Goal: Task Accomplishment & Management: Complete application form

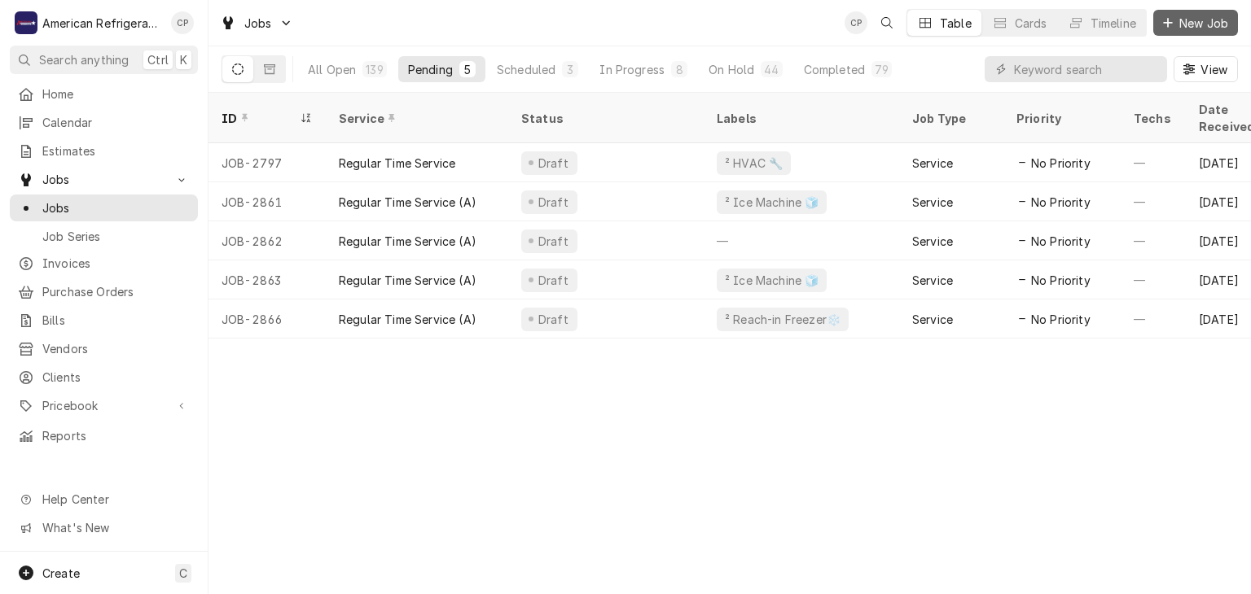
click at [1186, 33] on button "New Job" at bounding box center [1195, 23] width 85 height 26
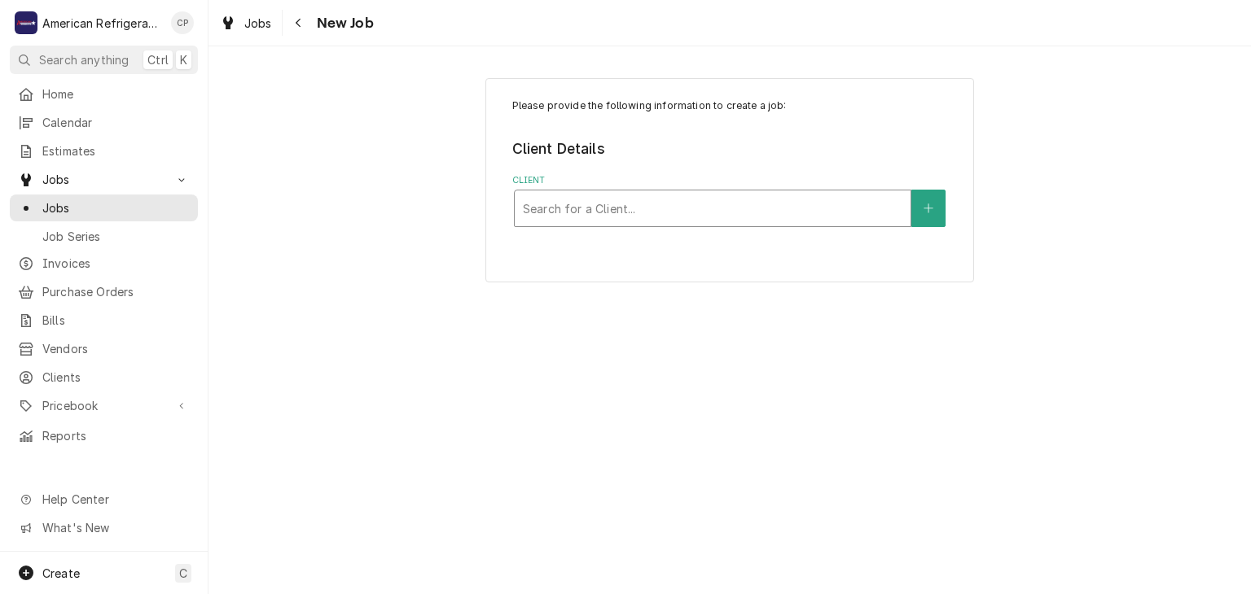
click at [642, 210] on div "Client" at bounding box center [712, 208] width 379 height 29
type input "sandia"
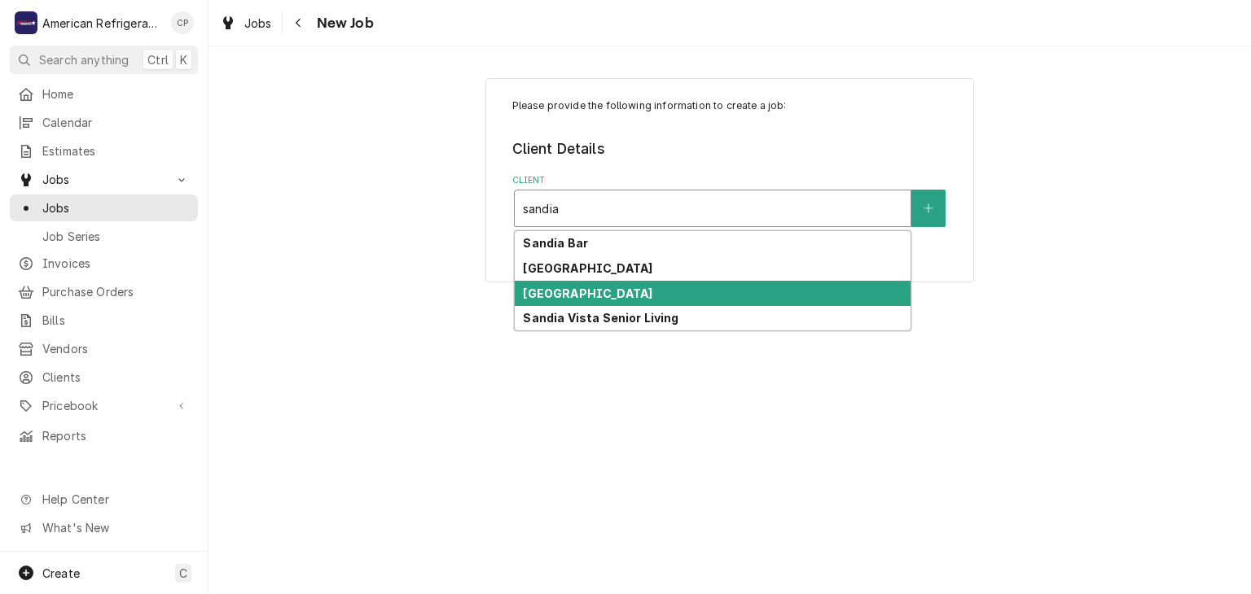
click at [631, 291] on strong "Sandia Ridge Center" at bounding box center [587, 294] width 129 height 14
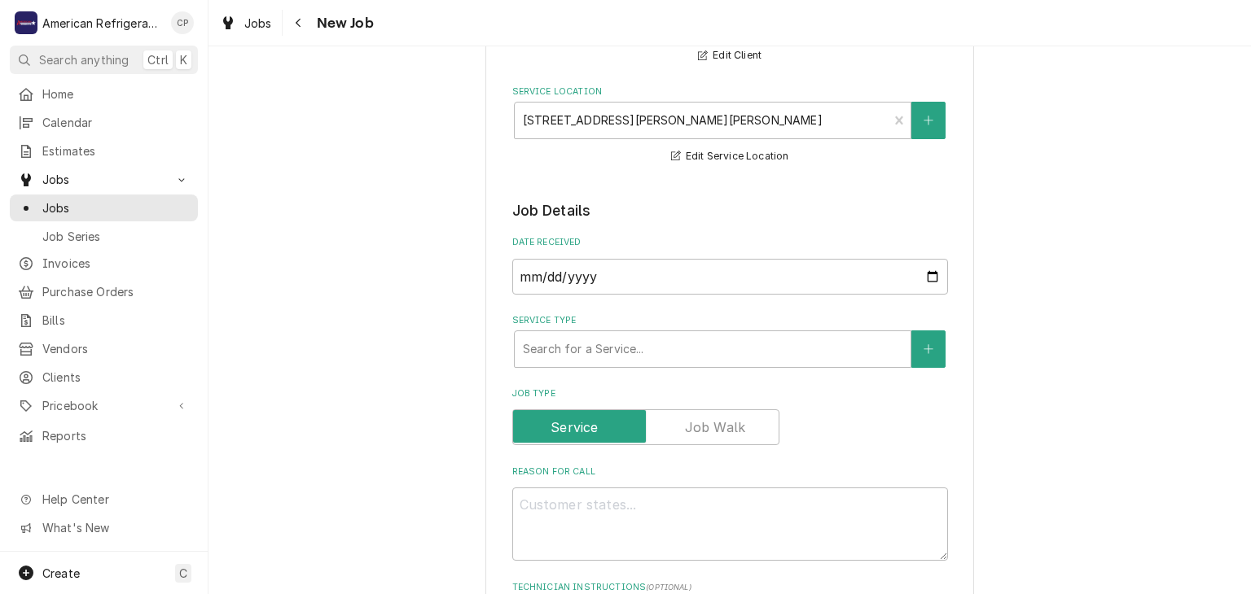
scroll to position [191, 0]
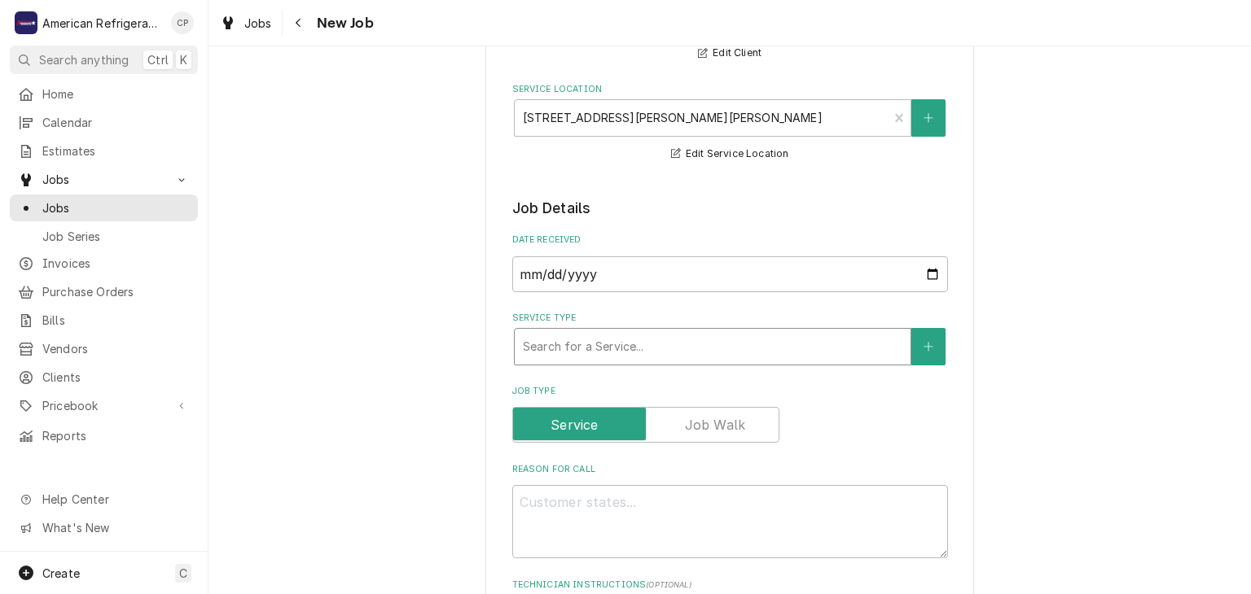
click at [648, 355] on div "Service Type" at bounding box center [712, 346] width 379 height 29
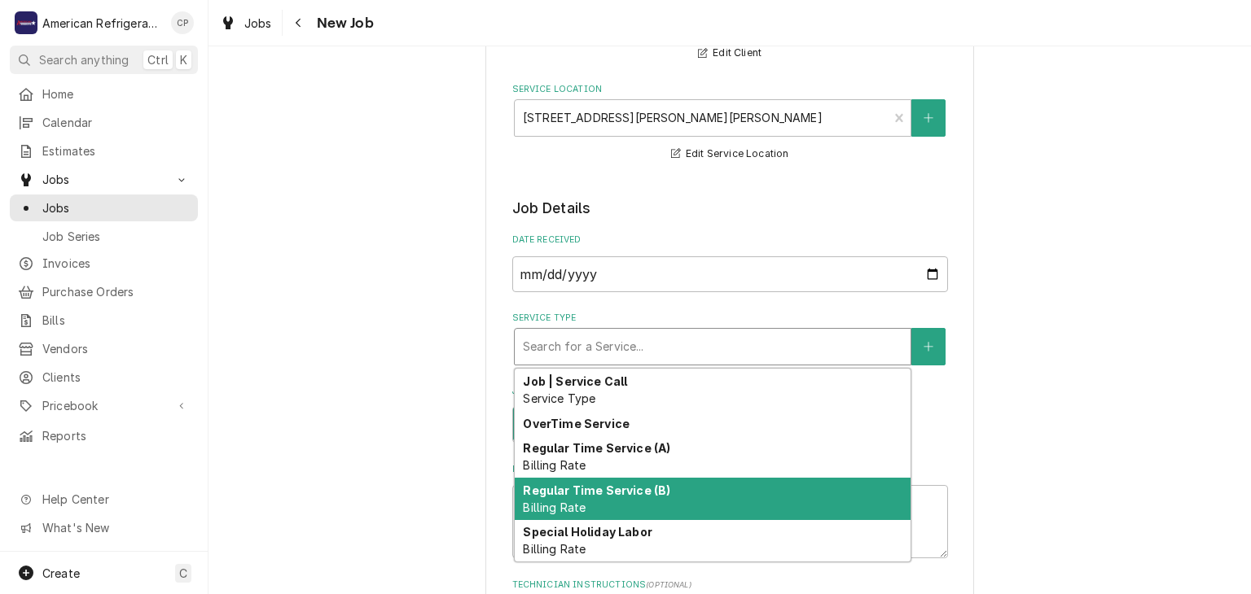
click at [629, 502] on div "Regular Time Service (B) Billing Rate" at bounding box center [713, 499] width 396 height 42
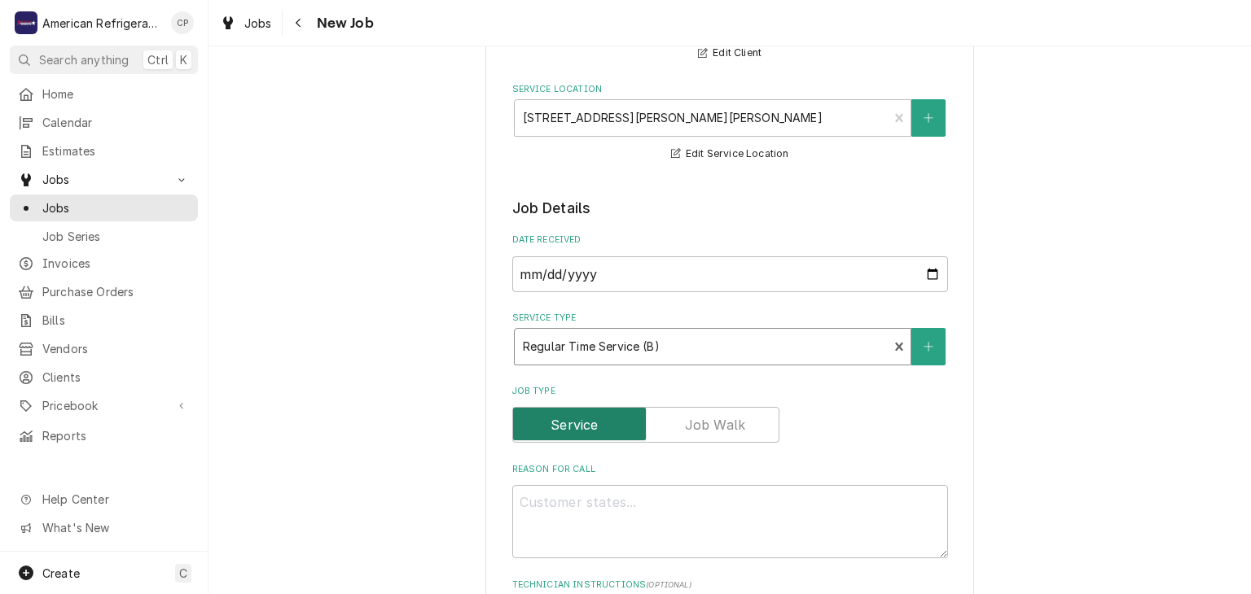
scroll to position [397, 0]
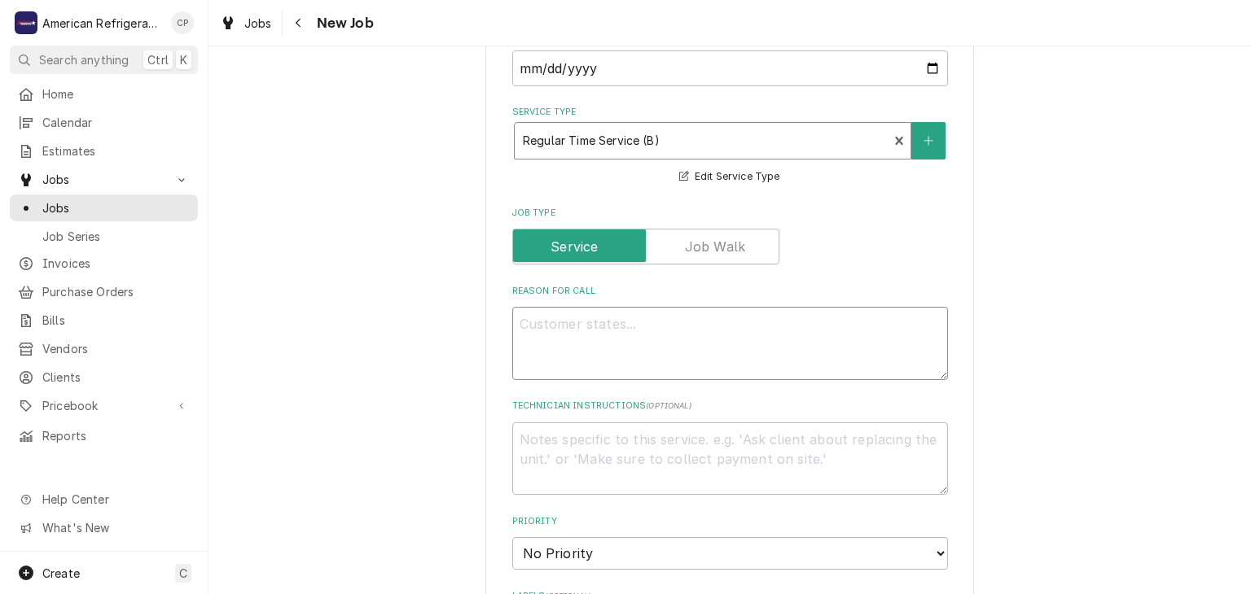
click at [555, 329] on textarea "Reason For Call" at bounding box center [730, 343] width 436 height 73
type textarea "x"
type textarea "A"
type textarea "x"
type textarea "Au"
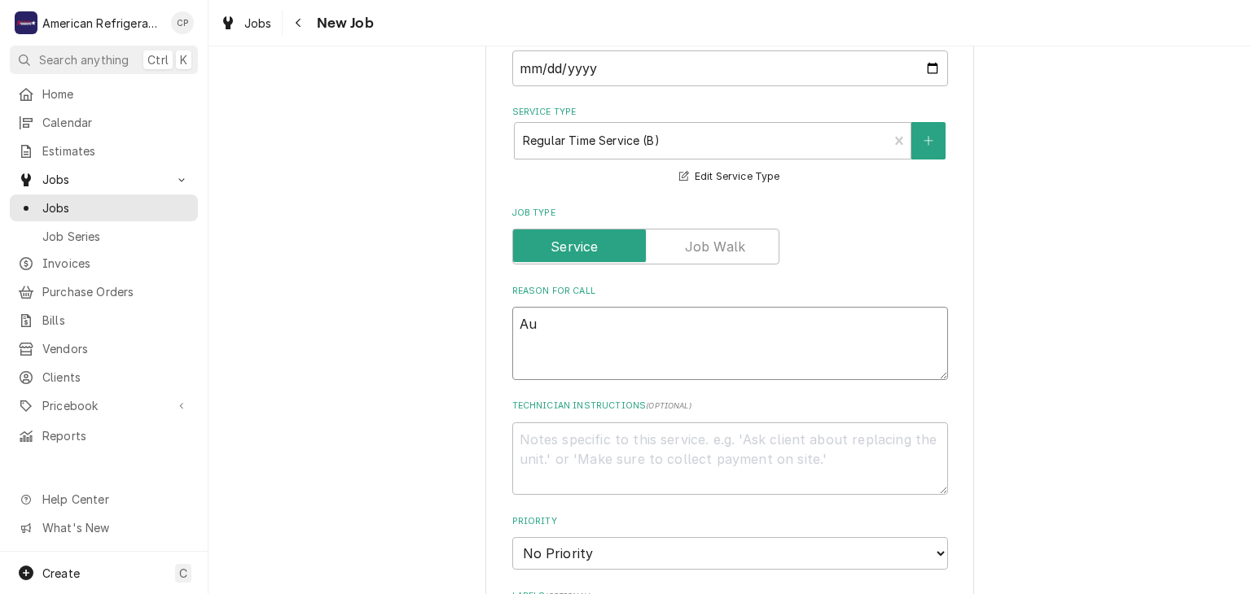
type textarea "x"
type textarea "Aut"
type textarea "x"
type textarea "Auth"
type textarea "x"
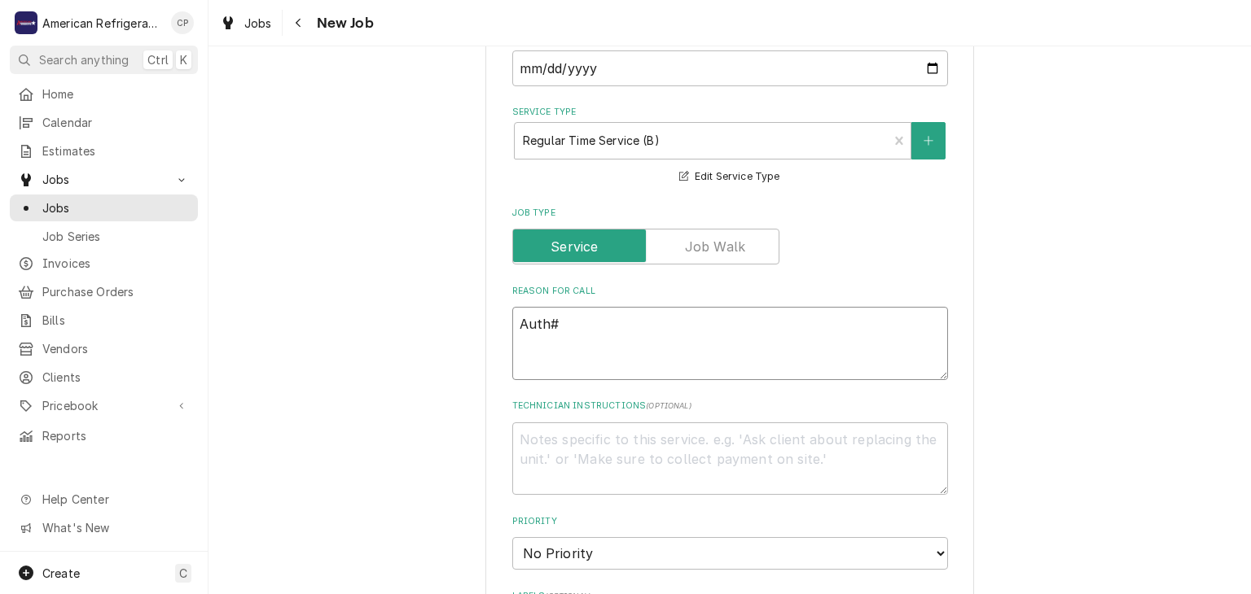
type textarea "Auth#"
paste textarea "95528529"
type textarea "x"
type textarea "Auth# 95528529"
type textarea "x"
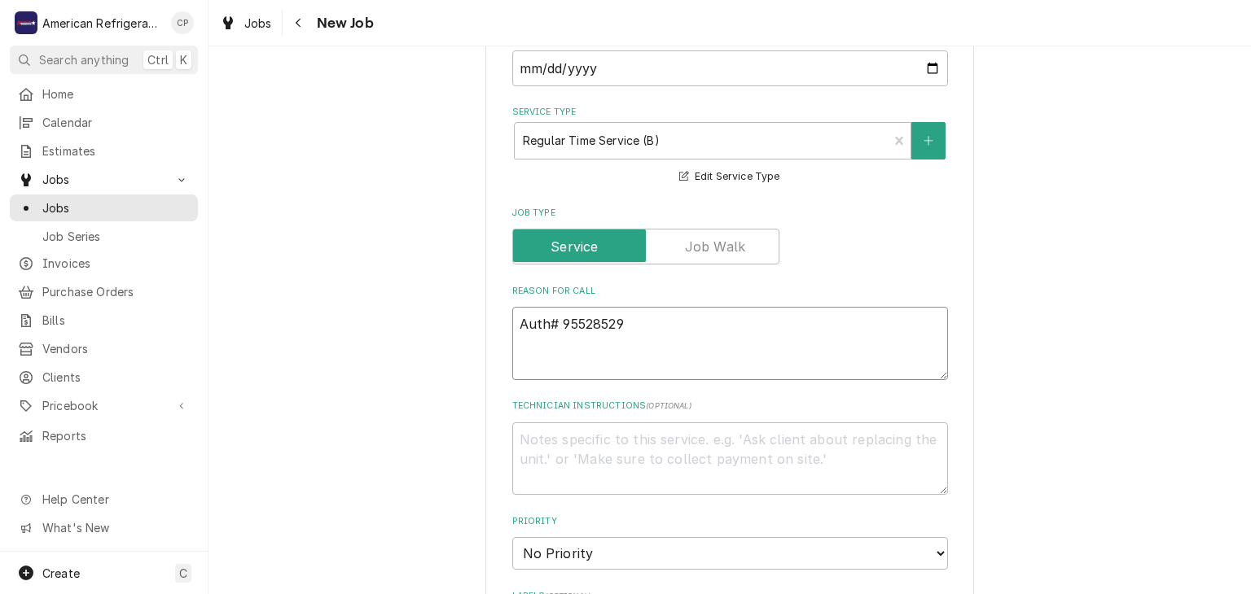
type textarea "Auth# 95528529"
type textarea "x"
type textarea "Auth# 95528529 W"
type textarea "x"
type textarea "Auth# 95528529 Wa"
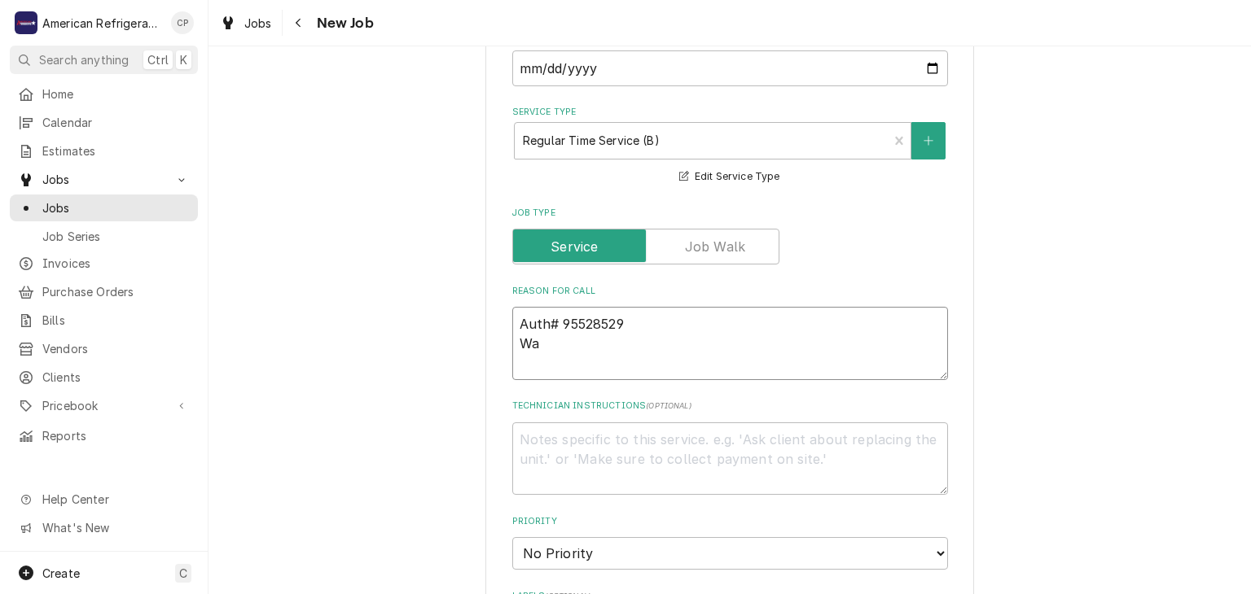
type textarea "x"
type textarea "Auth# 95528529 Wal"
type textarea "x"
type textarea "Auth# 95528529 Walk-0"
type textarea "x"
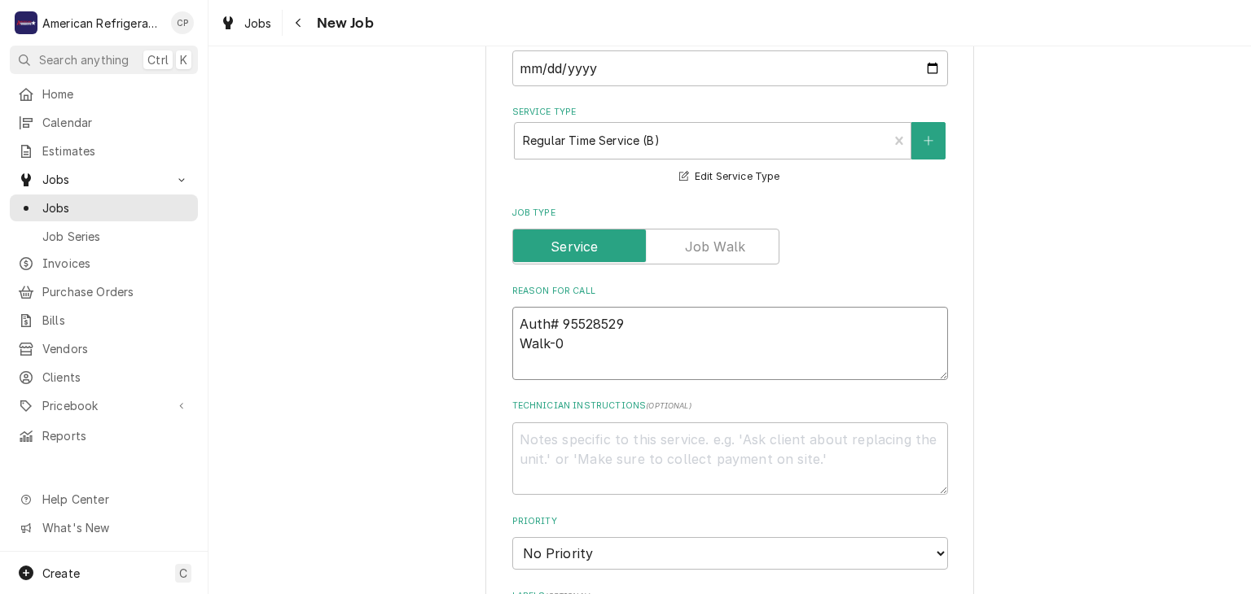
type textarea "Auth# 95528529 Walk-"
type textarea "x"
type textarea "Auth# 95528529 Walk-i"
type textarea "x"
type textarea "Auth# 95528529 Walk-in"
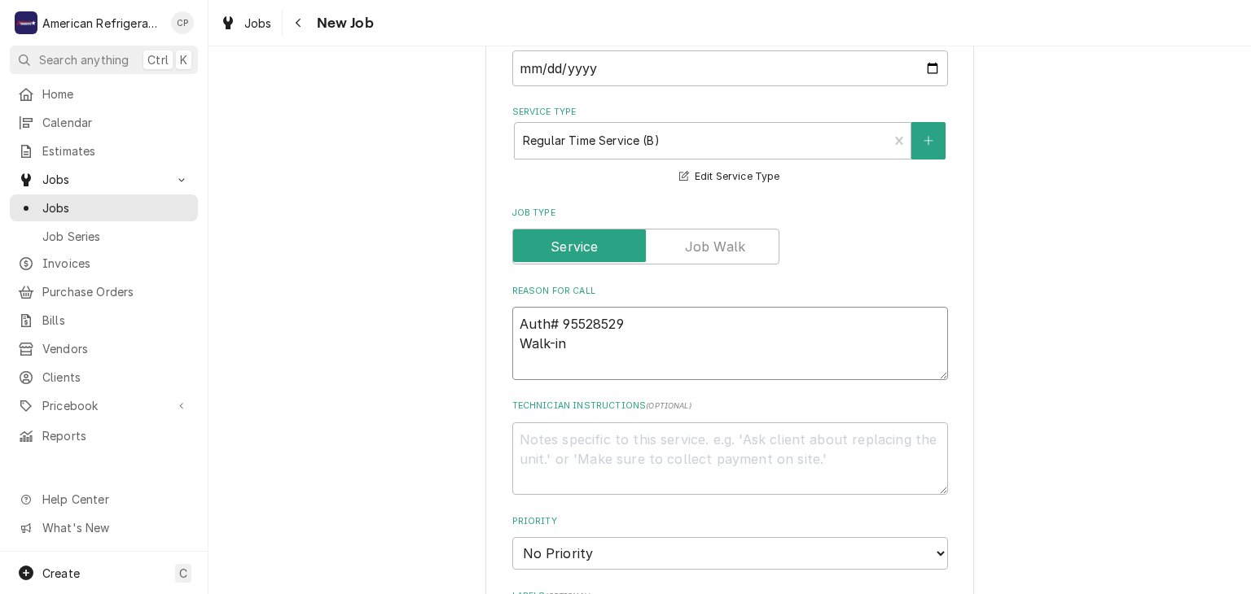
type textarea "x"
type textarea "Auth# 95528529 Walk-in C"
type textarea "x"
type textarea "Auth# 95528529 Walk-in Co"
type textarea "x"
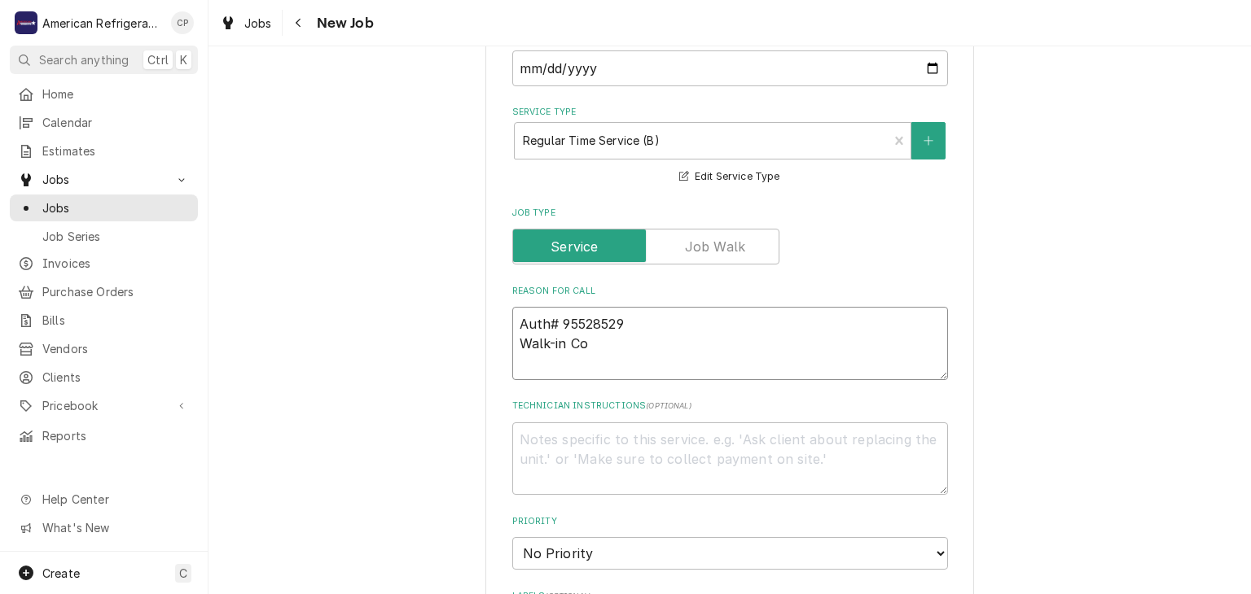
type textarea "Auth# 95528529 Walk-in Coo"
type textarea "x"
type textarea "Auth# 95528529 Walk-in Cool"
type textarea "x"
type textarea "Auth# 95528529 Walk-in Coole"
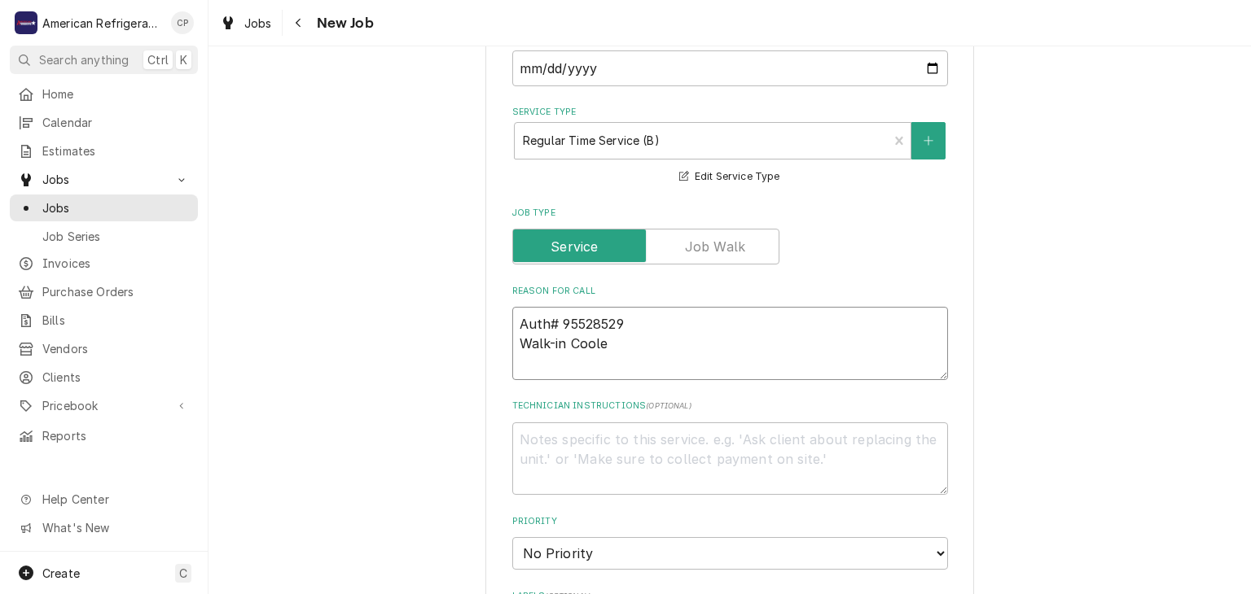
type textarea "x"
type textarea "Auth# 95528529 Walk-in Cooler"
type textarea "x"
type textarea "Auth# 95528529 Walk-in Cooler n"
type textarea "x"
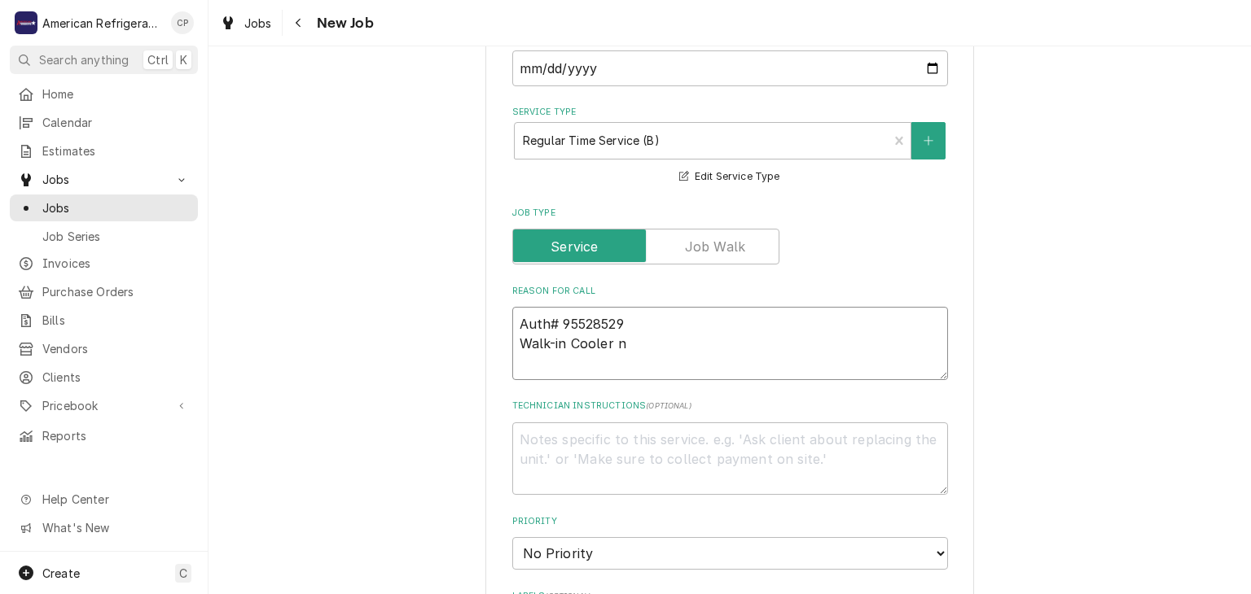
type textarea "Auth# 95528529 Walk-in Cooler ne"
type textarea "x"
type textarea "Auth# 95528529 Walk-in Cooler nee"
type textarea "x"
type textarea "Auth# 95528529 Walk-in Cooler need"
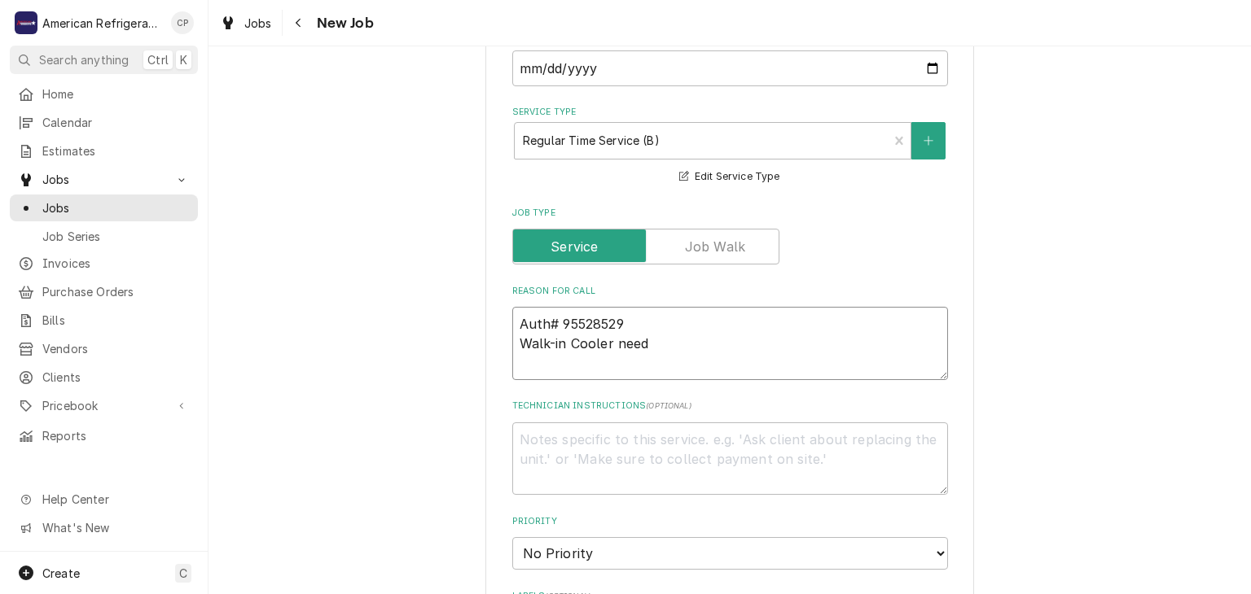
type textarea "x"
type textarea "Auth# 95528529 Walk-in Cooler needs"
type textarea "x"
type textarea "Auth# 95528529 Walk-in Cooler needs n"
type textarea "x"
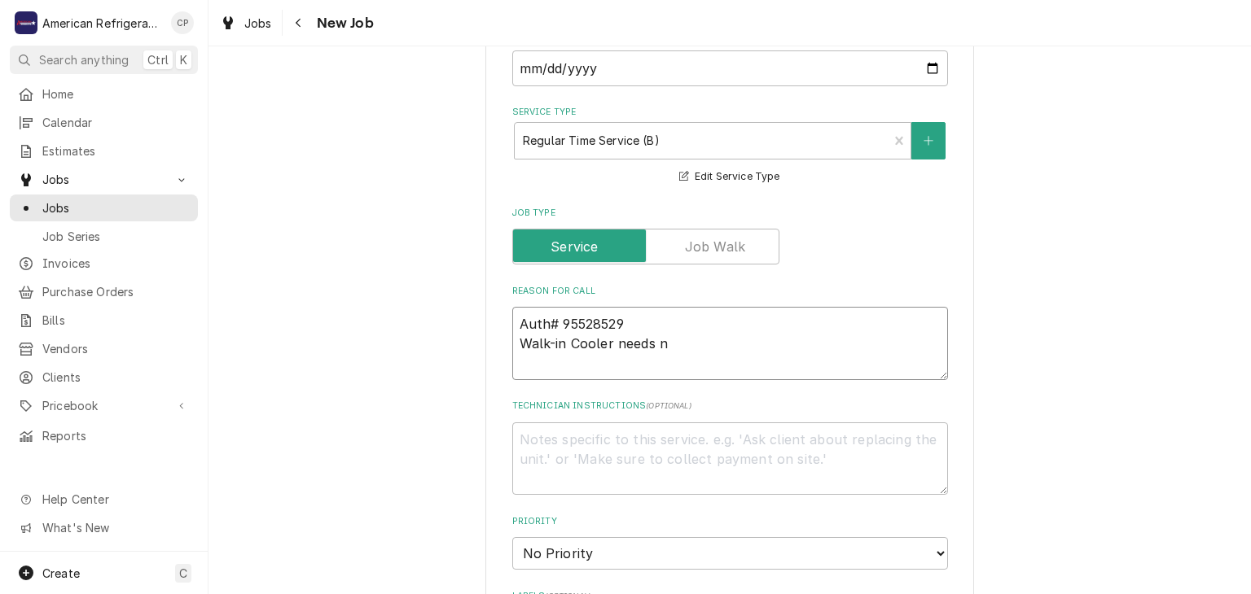
type textarea "Auth# 95528529 Walk-in Cooler needs ne"
type textarea "x"
type textarea "Auth# 95528529 Walk-in Cooler needs new"
type textarea "x"
type textarea "Auth# 95528529 Walk-in Cooler needs new c"
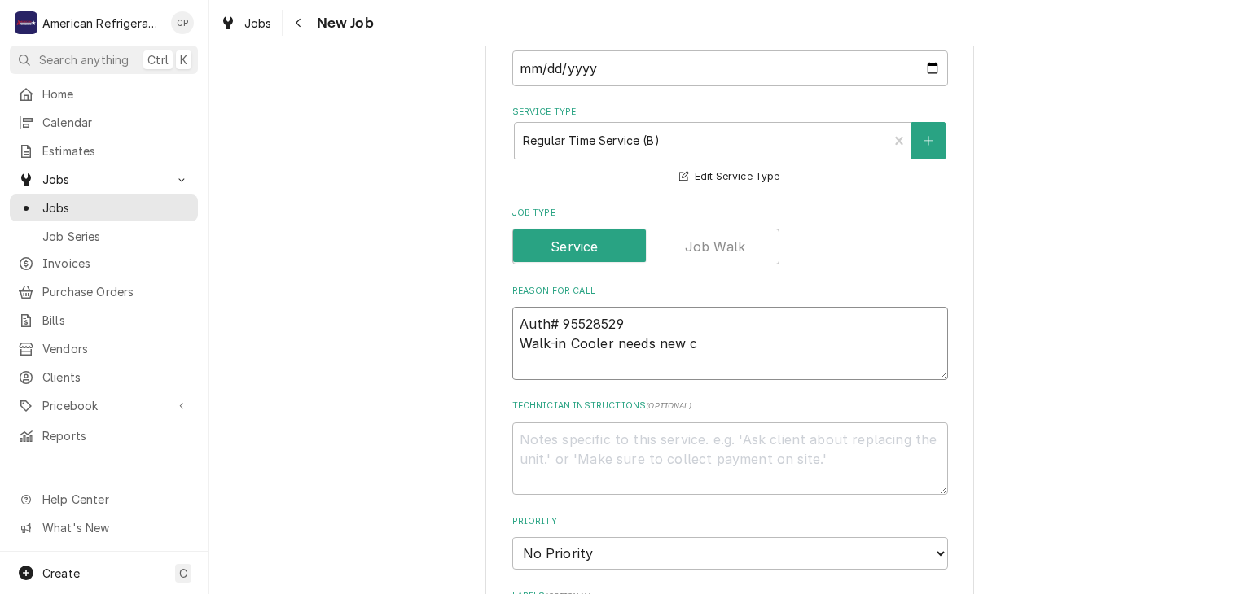
type textarea "x"
type textarea "Auth# 95528529 Walk-in Cooler needs new co"
type textarea "x"
type textarea "Auth# 95528529 Walk-in Cooler needs new c"
type textarea "x"
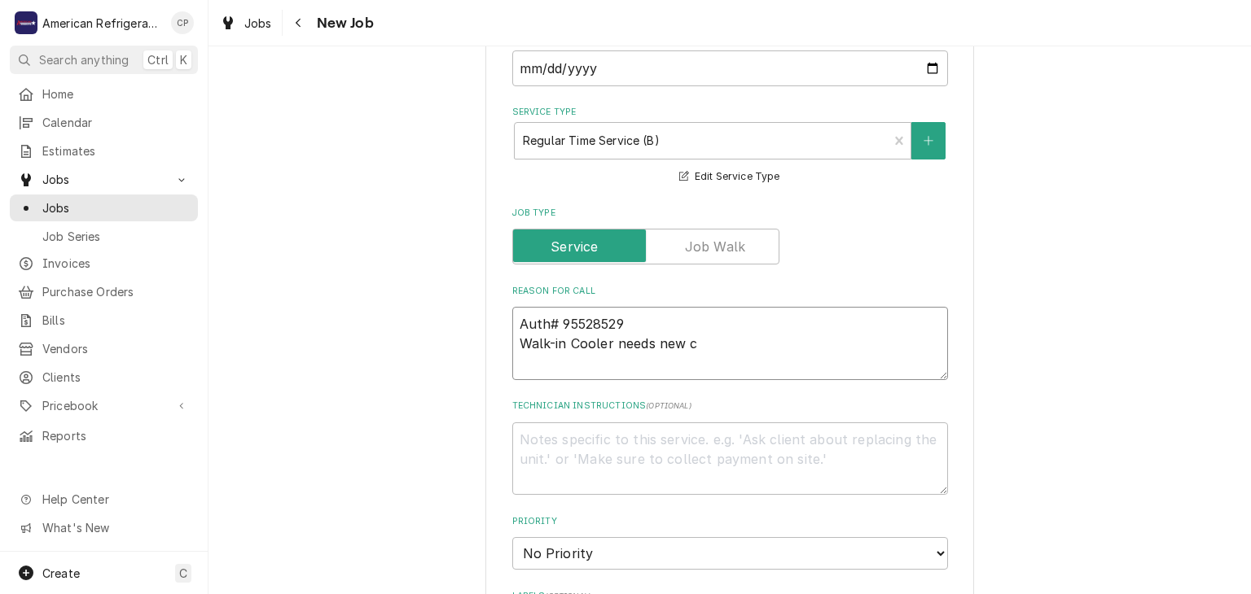
type textarea "Auth# 95528529 Walk-in Cooler needs new"
type textarea "x"
type textarea "Auth# 95528529 Walk-in Cooler needs new d"
type textarea "x"
type textarea "Auth# 95528529 Walk-in Cooler needs new do"
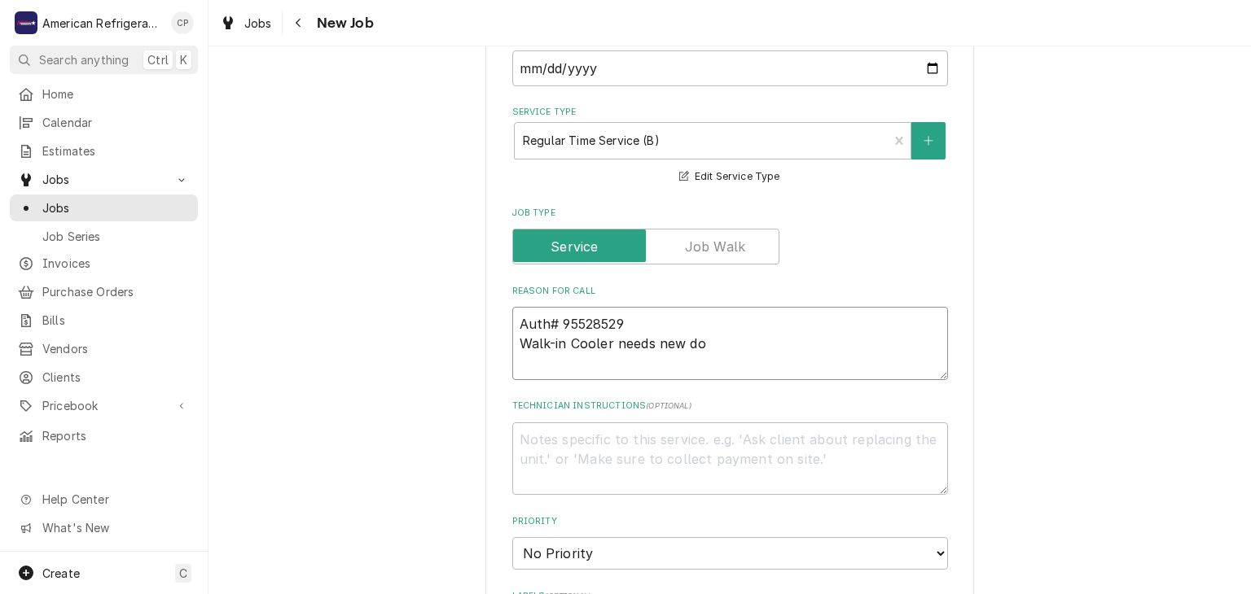
type textarea "x"
type textarea "Auth# 95528529 Walk-in Cooler needs new doo"
type textarea "x"
type textarea "Auth# 95528529 Walk-in Cooler needs new door"
type textarea "x"
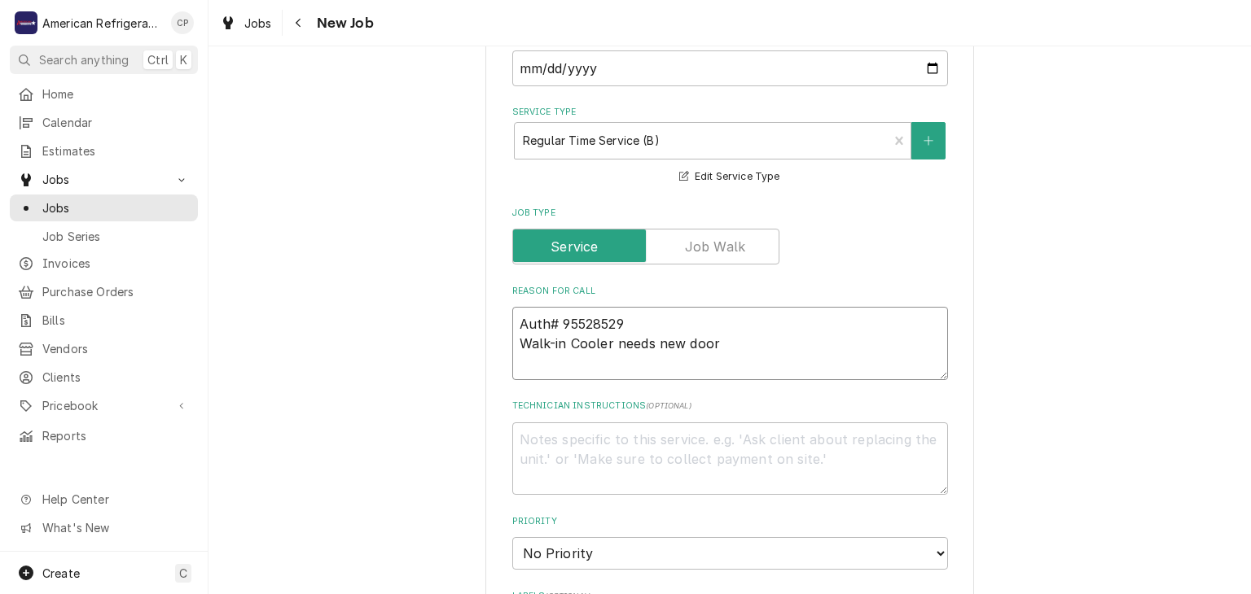
type textarea "Auth# 95528529 Walk-in Cooler needs new door"
type textarea "D"
type textarea "x"
type textarea "Di"
type textarea "x"
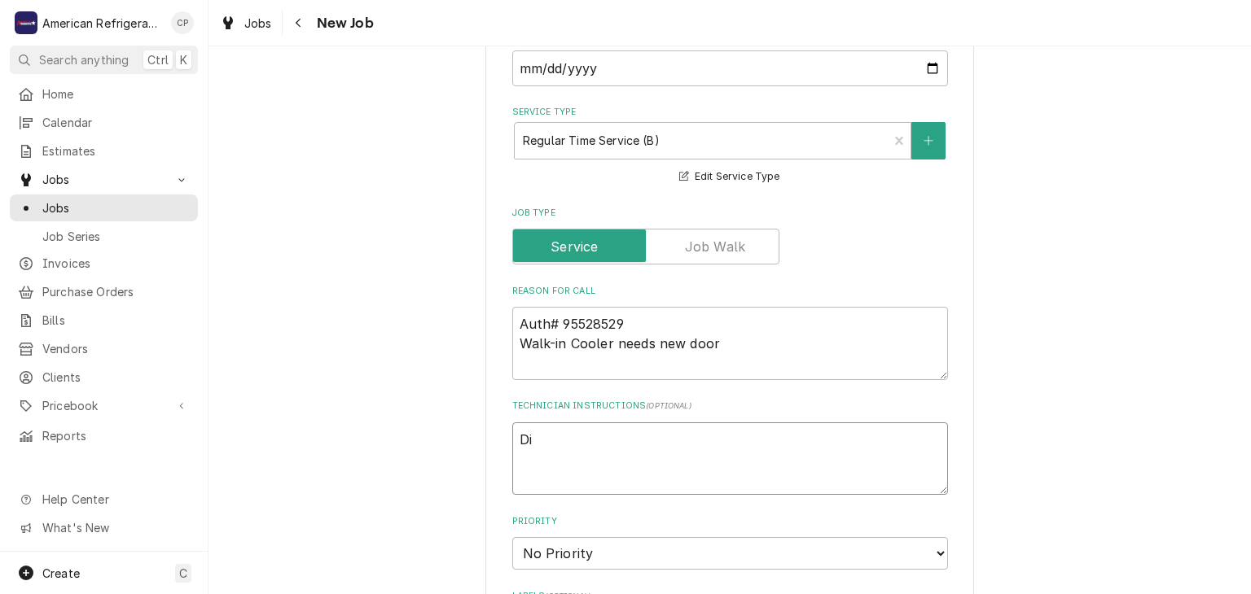
type textarea "Dia"
type textarea "x"
type textarea "Diag"
type textarea "x"
type textarea "Diagnos"
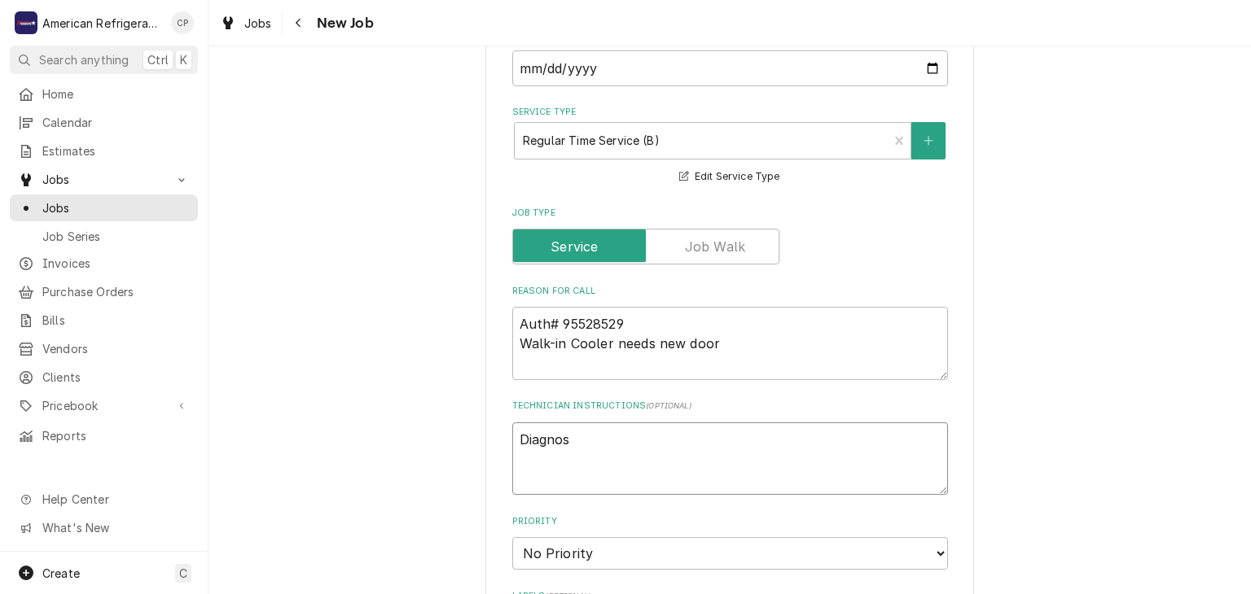
type textarea "x"
type textarea "Diagnose"
type textarea "x"
type textarea "Diagnose &"
type textarea "x"
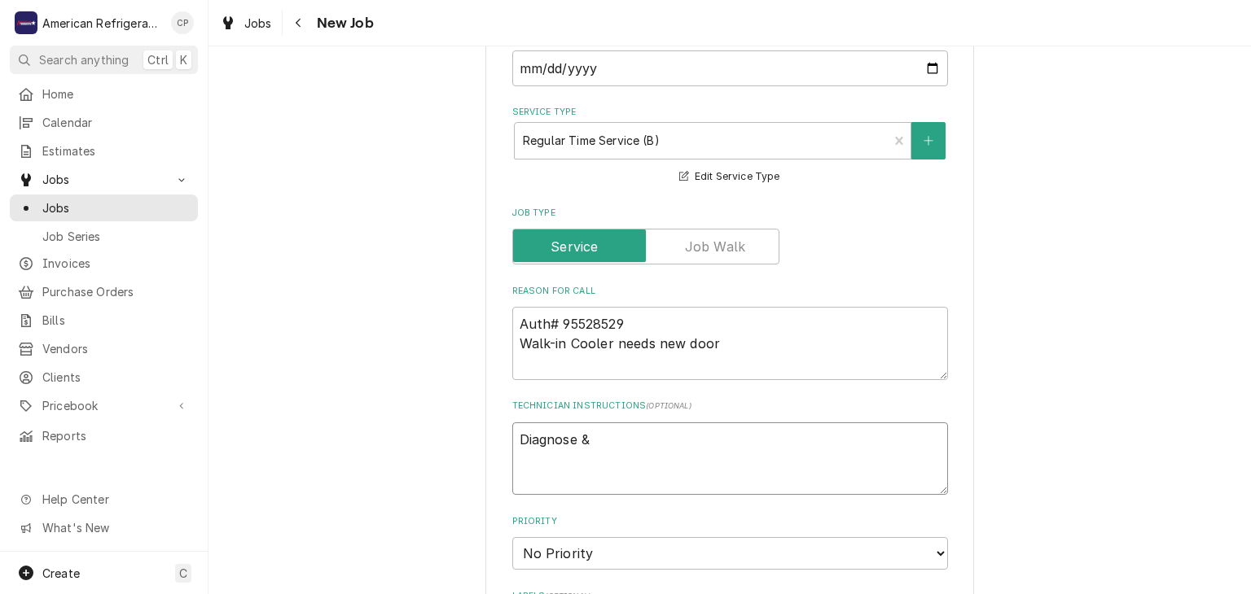
type textarea "Diagnose & c"
type textarea "x"
type textarea "Diagnose & ca"
type textarea "x"
type textarea "Diagnose & cal"
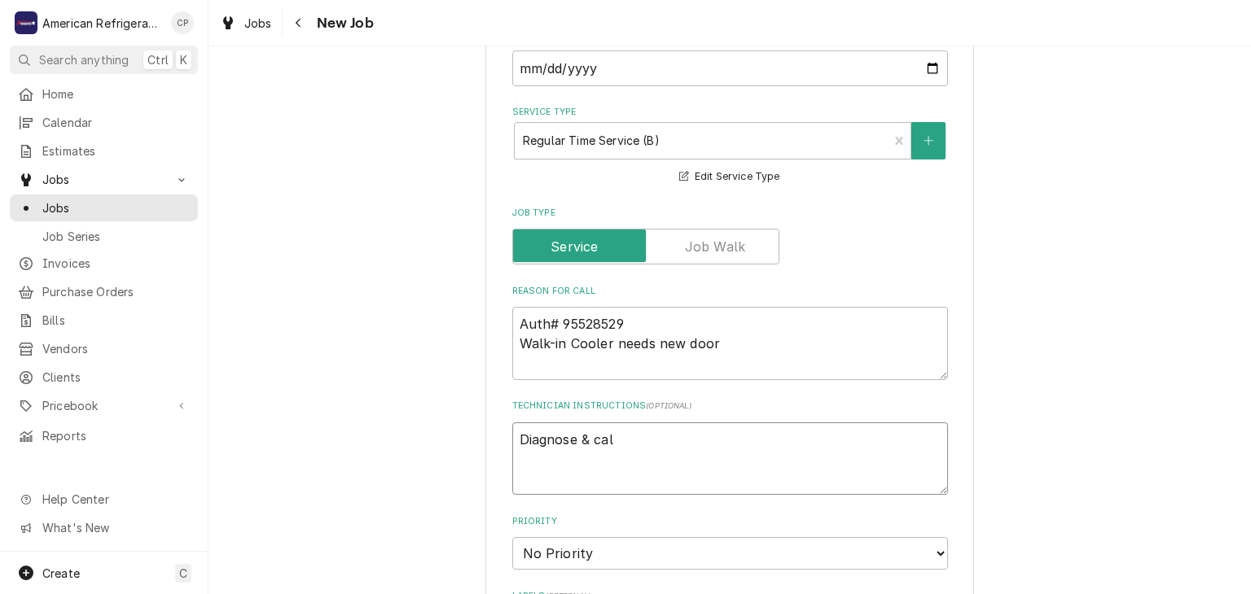
type textarea "x"
type textarea "Diagnose & call"
type textarea "x"
type textarea "Diagnose & call"
type textarea "x"
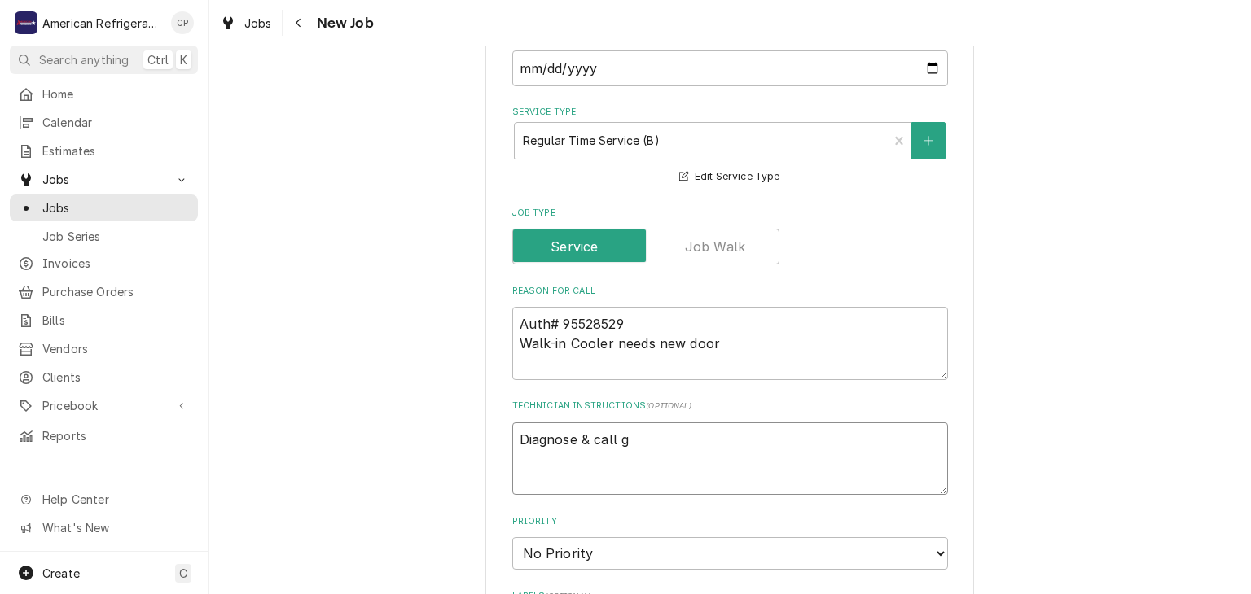
type textarea "Diagnose & call gl"
type textarea "x"
type textarea "Diagnose & call gle"
type textarea "x"
type textarea "Diagnose & call glen"
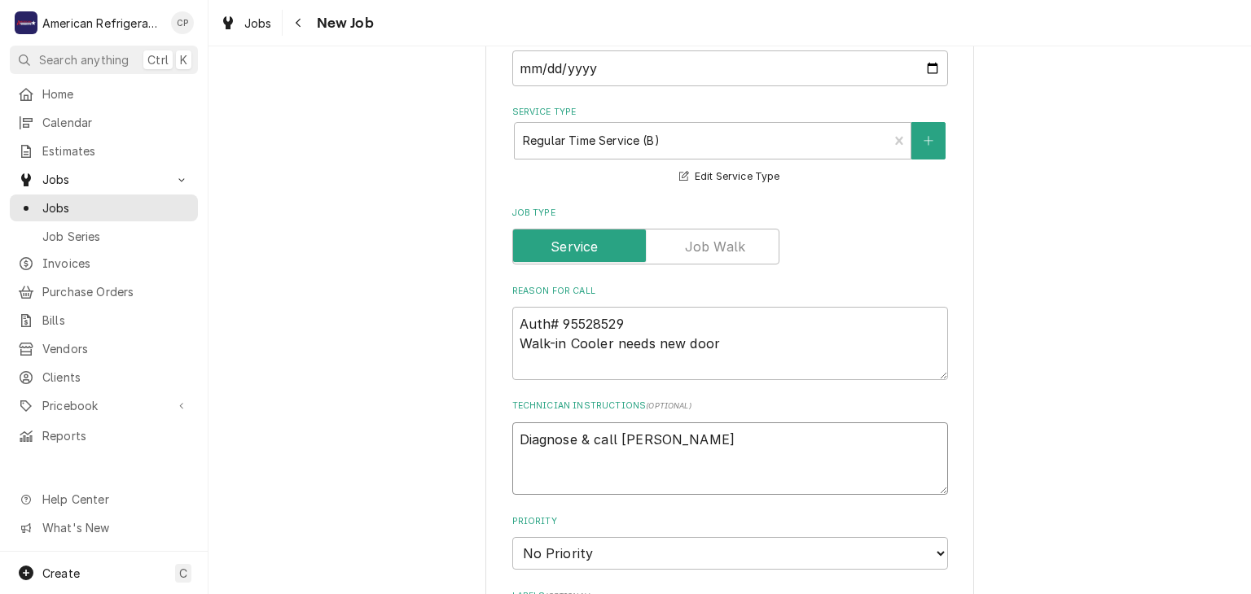
type textarea "x"
type textarea "Diagnose & call"
type textarea "x"
type textarea "Diagnose & call Glenn"
type textarea "x"
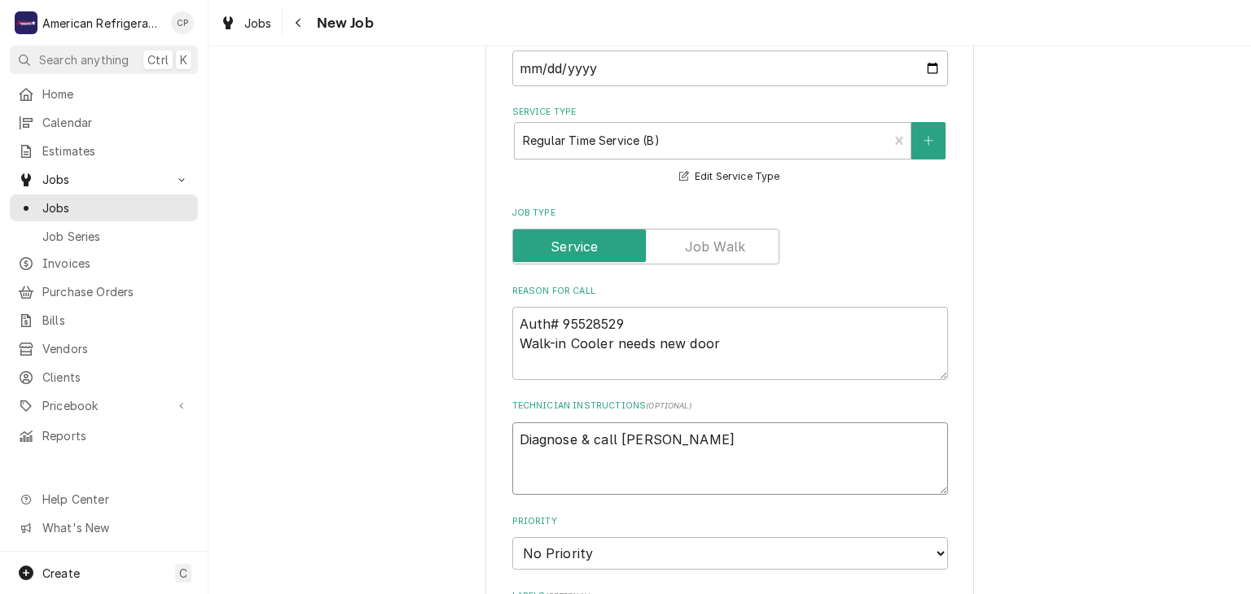
type textarea "Diagnose & call Glenn"
type textarea "x"
type textarea "Diagnose & call Glen"
type textarea "x"
type textarea "Diagnose & call Gle"
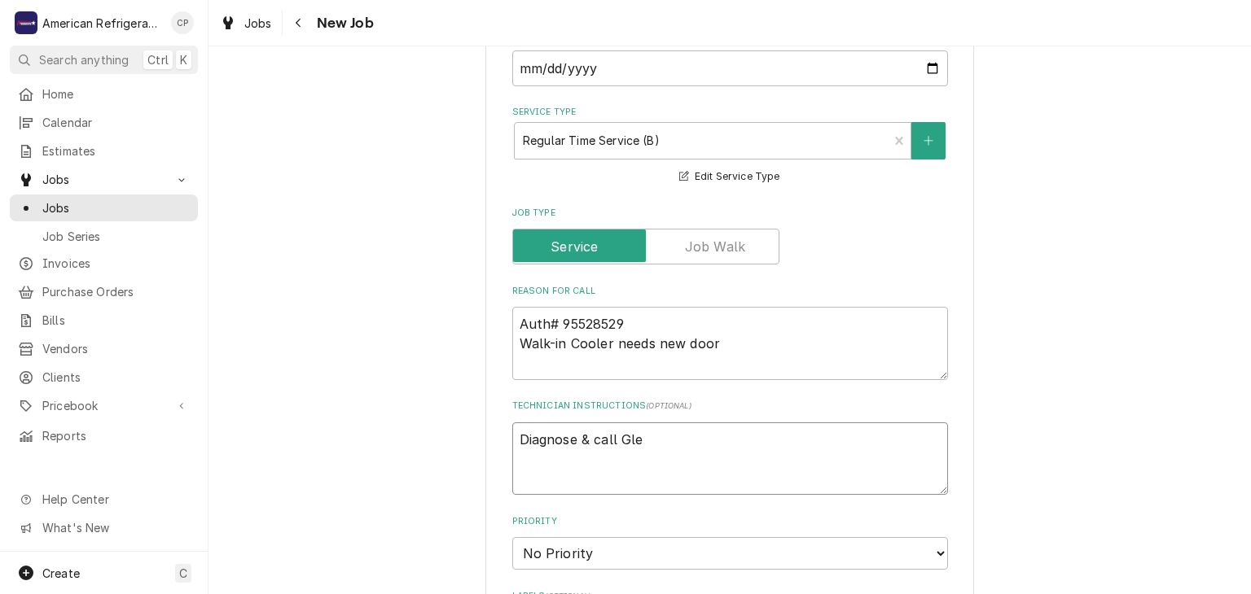
type textarea "x"
type textarea "Diagnose & call Gl"
type textarea "x"
type textarea "Diagnose & call"
type textarea "x"
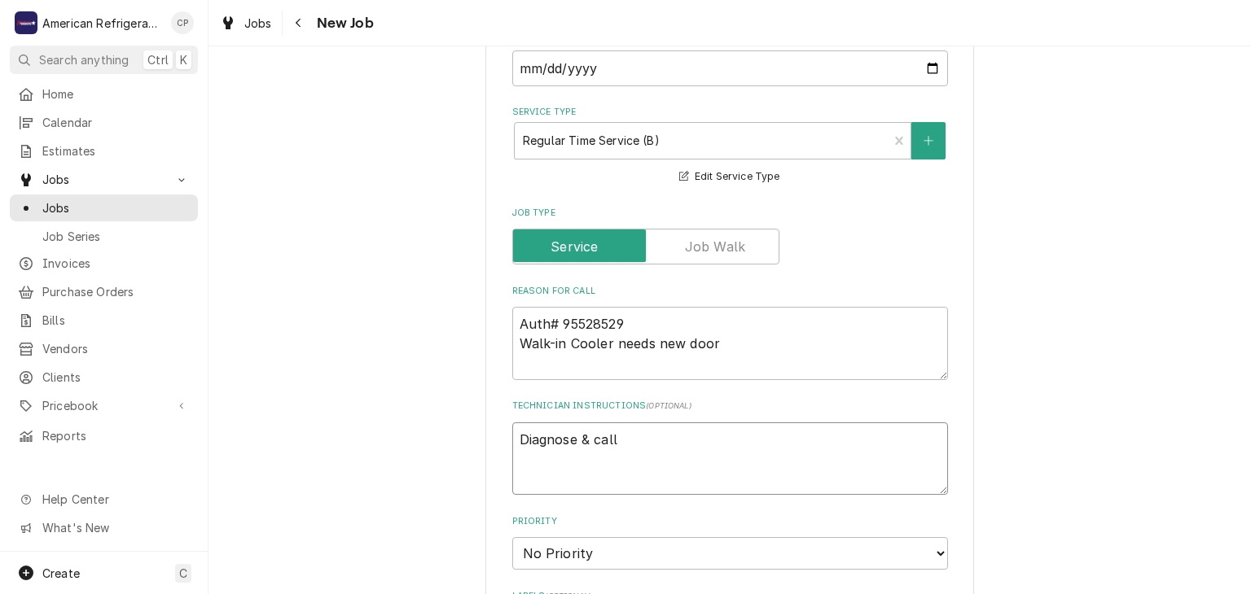
type textarea "Diagnose & call C"
type textarea "x"
type textarea "Diagnose & call Co"
type textarea "x"
type textarea "Diagnose & call Cor"
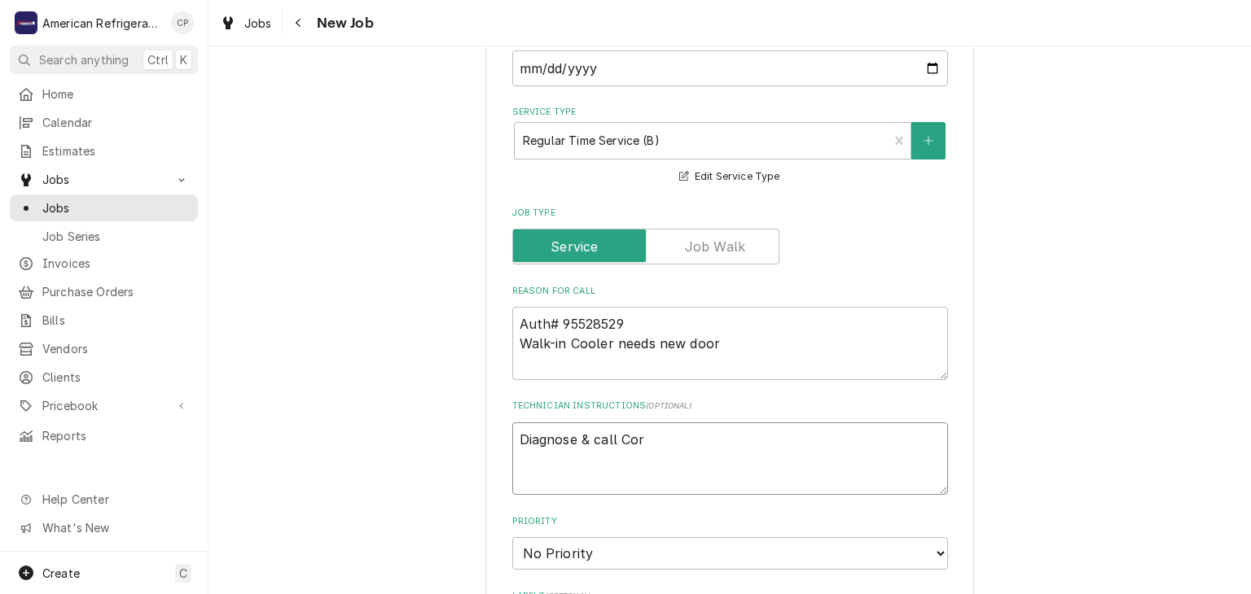
type textarea "x"
type textarea "Diagnose & call Cord"
type textarea "x"
type textarea "Diagnose & call Cordel"
type textarea "x"
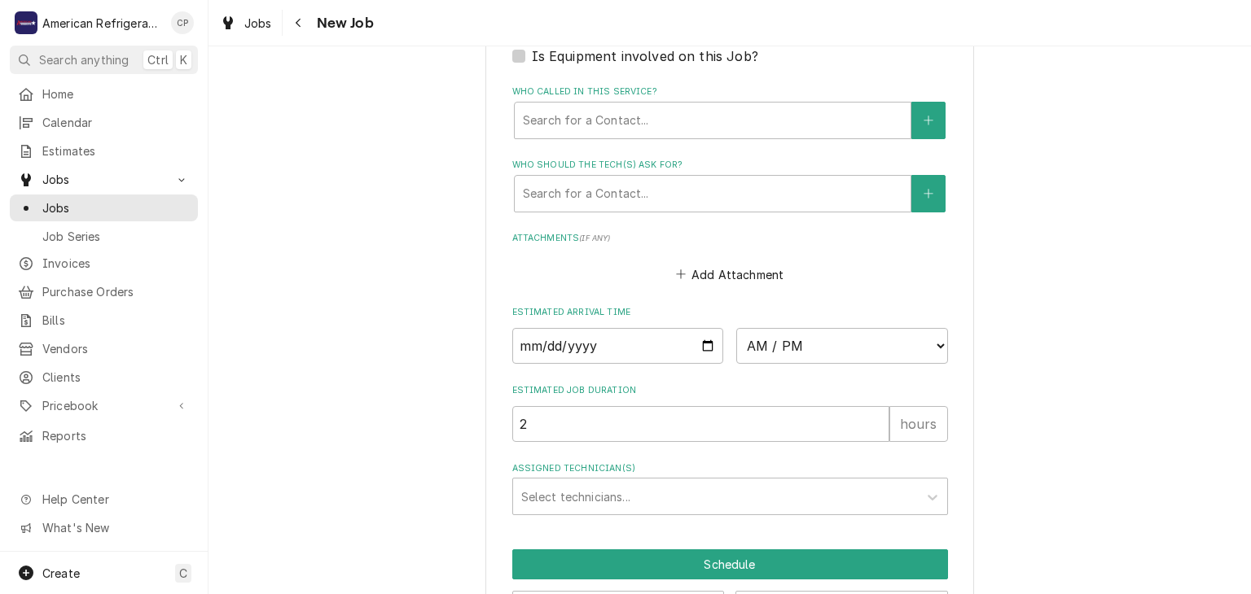
scroll to position [1094, 0]
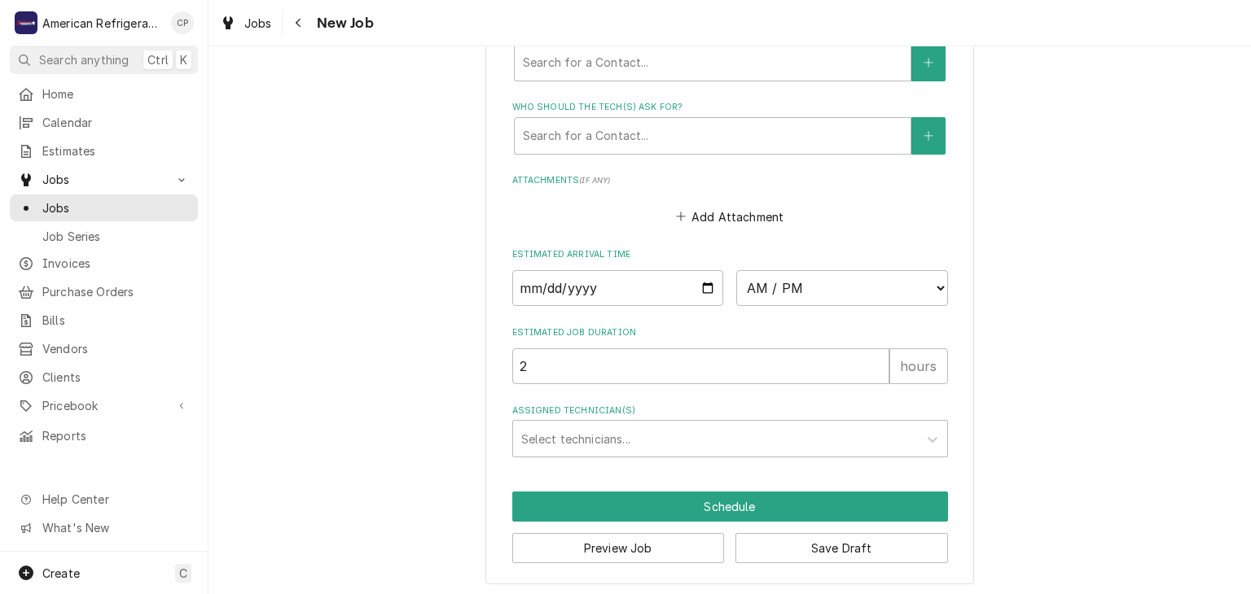
type textarea "Diagnose & call Cordel"
drag, startPoint x: 709, startPoint y: 282, endPoint x: 711, endPoint y: 291, distance: 9.1
click at [710, 283] on input "Date" at bounding box center [618, 288] width 212 height 36
type textarea "x"
type input "2025-08-20"
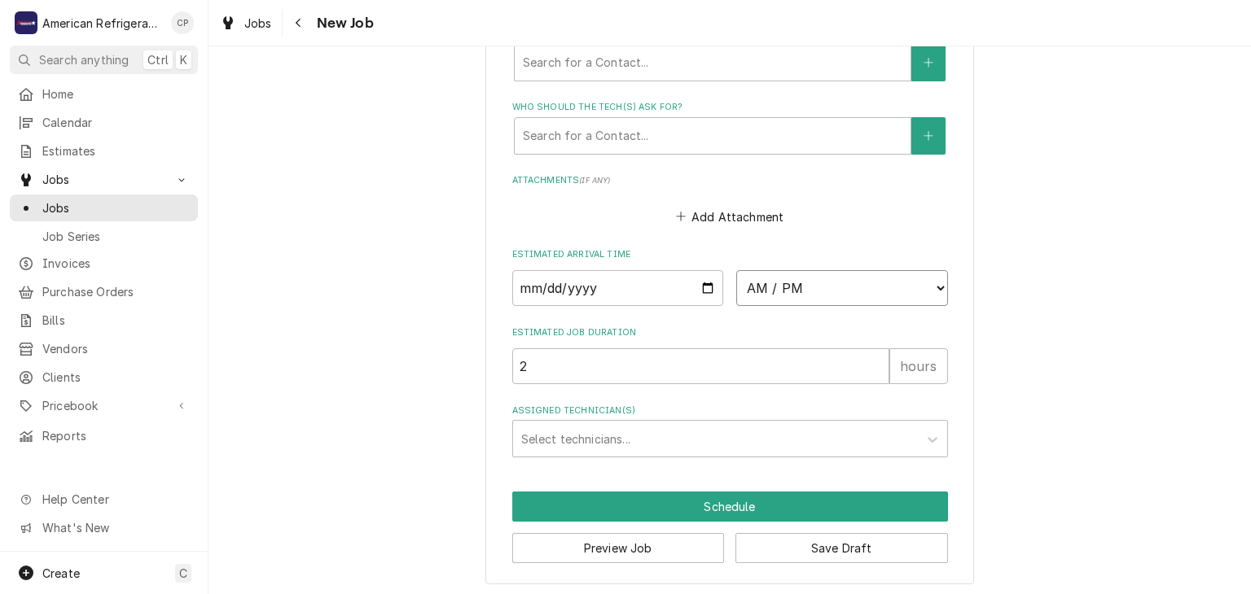
click at [793, 283] on select "AM / PM 6:00 AM 6:15 AM 6:30 AM 6:45 AM 7:00 AM 7:15 AM 7:30 AM 7:45 AM 8:00 AM…" at bounding box center [842, 288] width 212 height 36
type textarea "x"
select select "12:00:00"
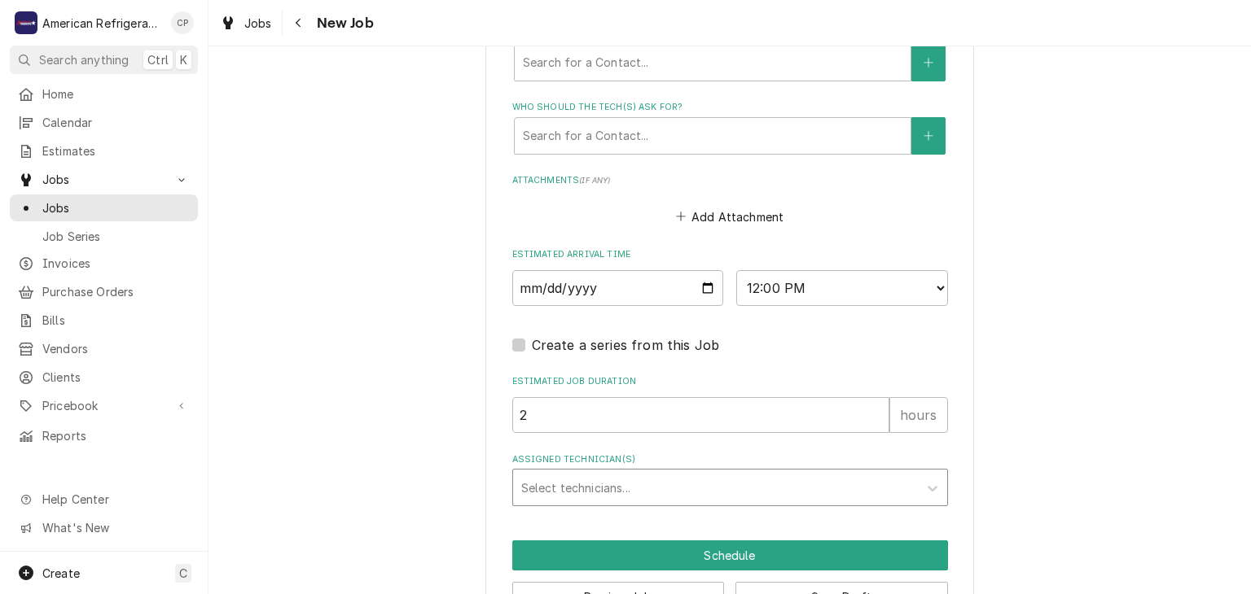
click at [649, 477] on div "Assigned Technician(s)" at bounding box center [715, 487] width 388 height 29
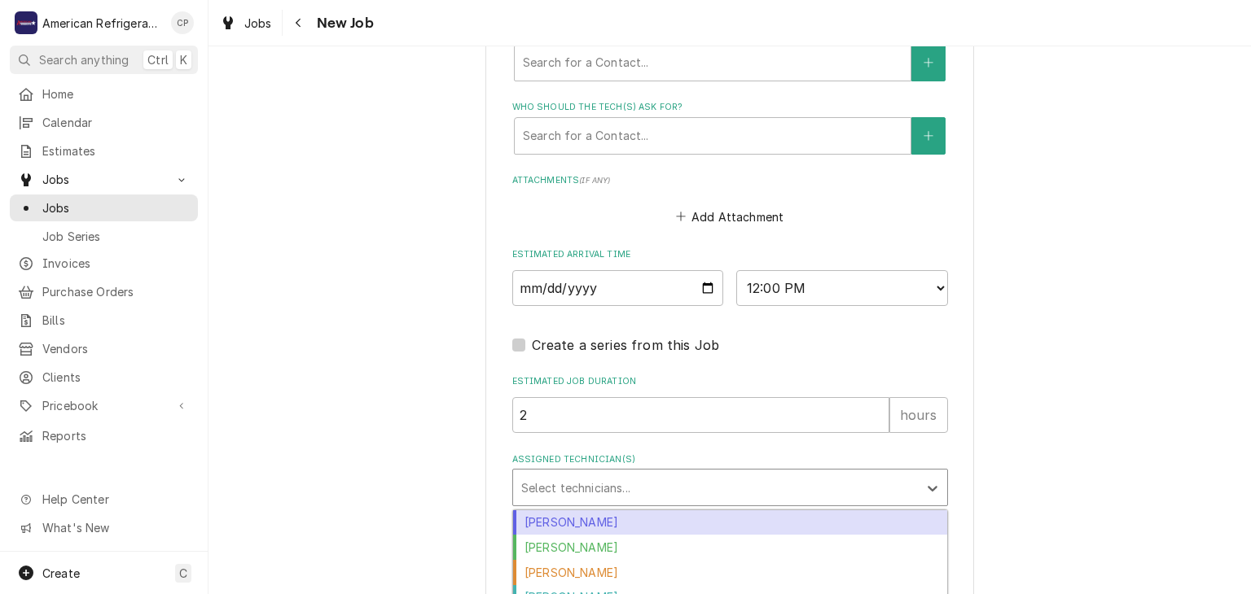
click at [645, 515] on div "Alvaro Cuenca" at bounding box center [730, 523] width 434 height 25
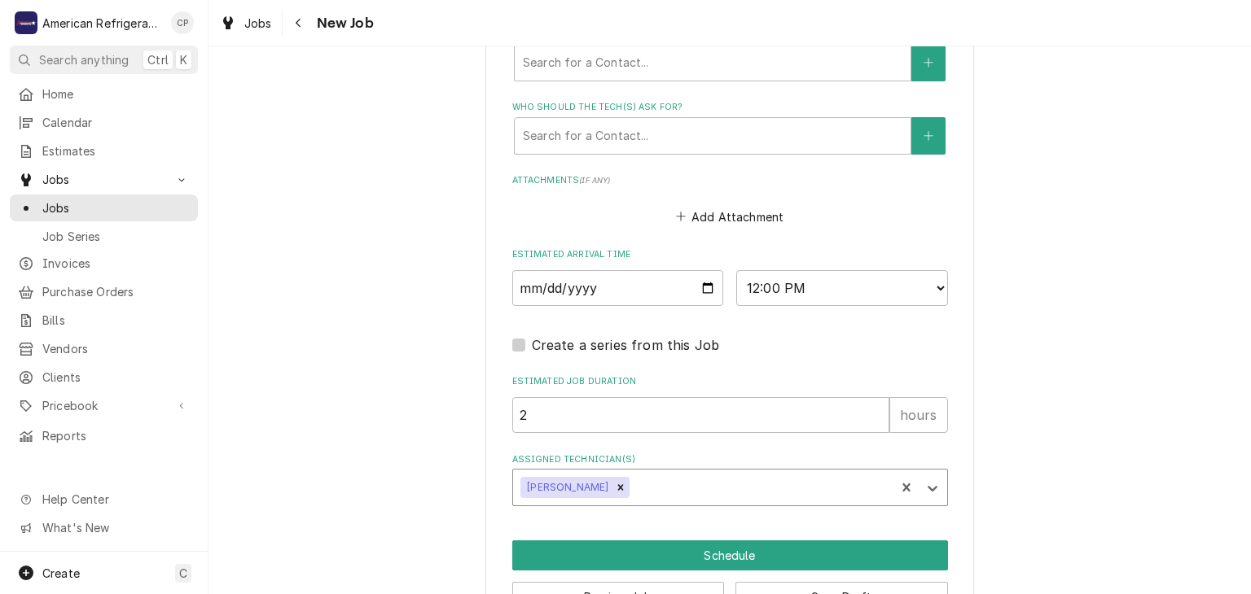
type textarea "x"
click at [804, 284] on select "AM / PM 6:00 AM 6:15 AM 6:30 AM 6:45 AM 7:00 AM 7:15 AM 7:30 AM 7:45 AM 8:00 AM…" at bounding box center [842, 288] width 212 height 36
select select "12:15:00"
click at [736, 270] on select "AM / PM 6:00 AM 6:15 AM 6:30 AM 6:45 AM 7:00 AM 7:15 AM 7:30 AM 7:45 AM 8:00 AM…" at bounding box center [842, 288] width 212 height 36
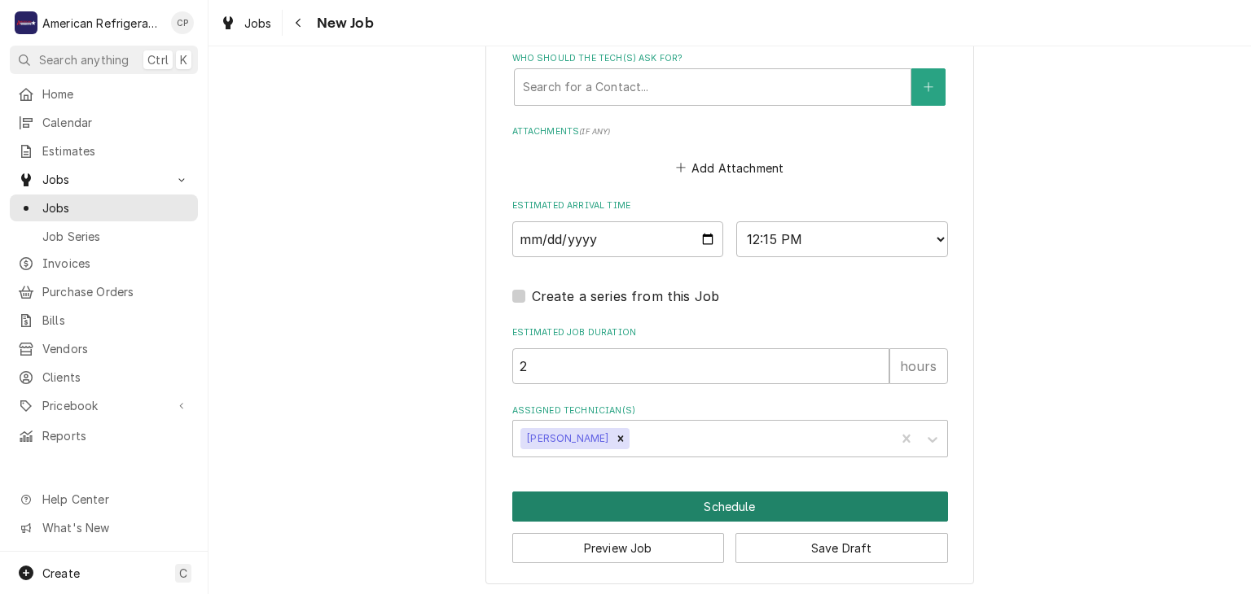
click at [661, 500] on button "Schedule" at bounding box center [730, 507] width 436 height 30
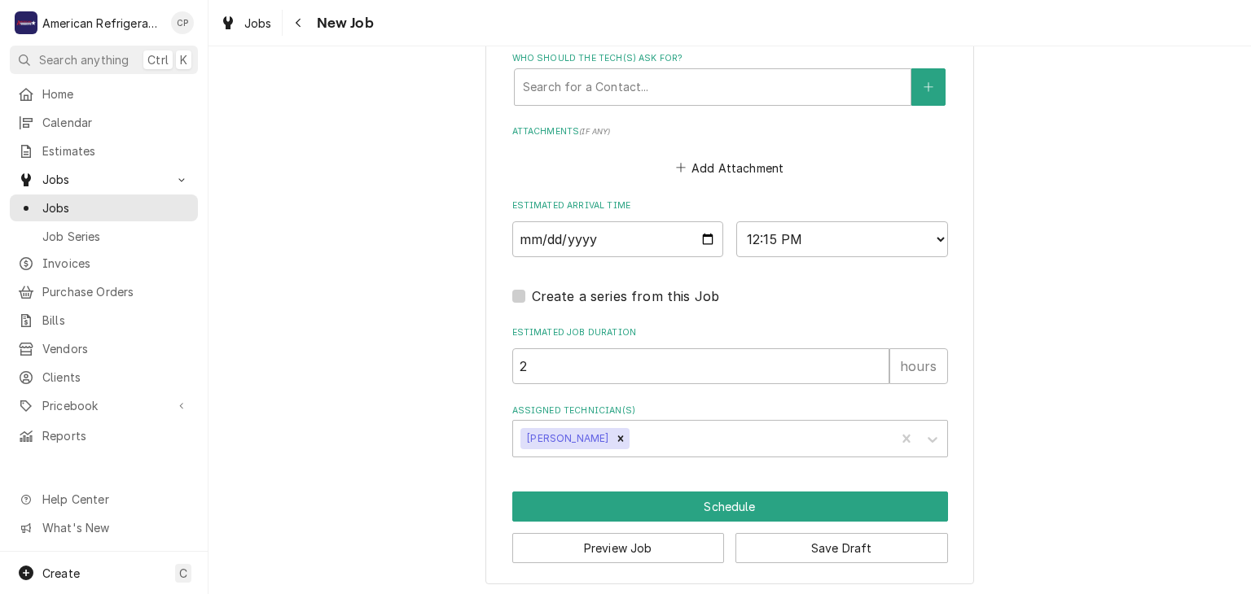
scroll to position [1129, 0]
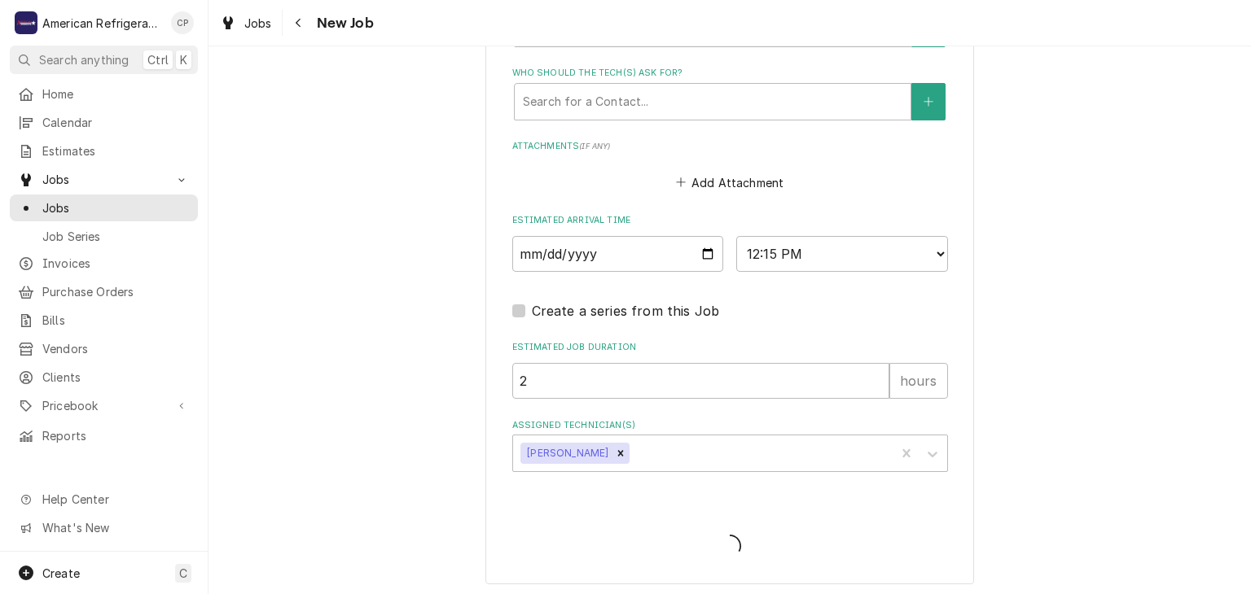
type textarea "x"
